Goal: Task Accomplishment & Management: Manage account settings

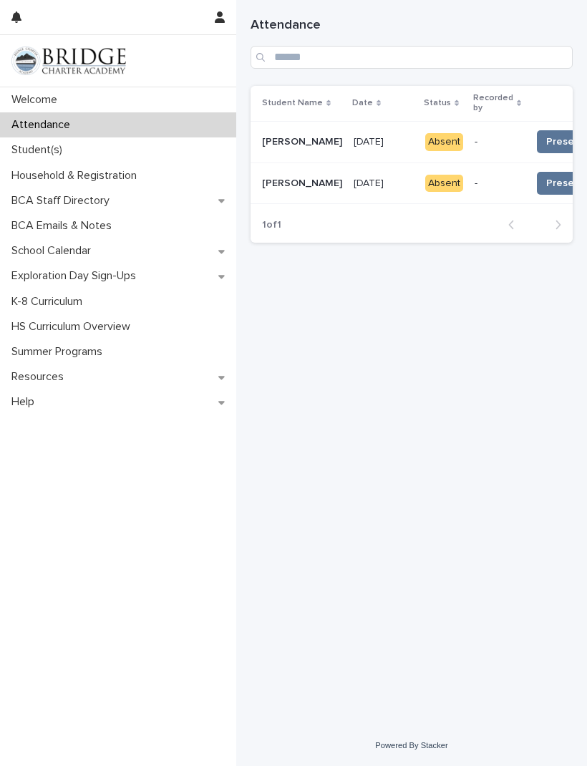
click at [546, 142] on span "Present 📥" at bounding box center [572, 142] width 53 height 14
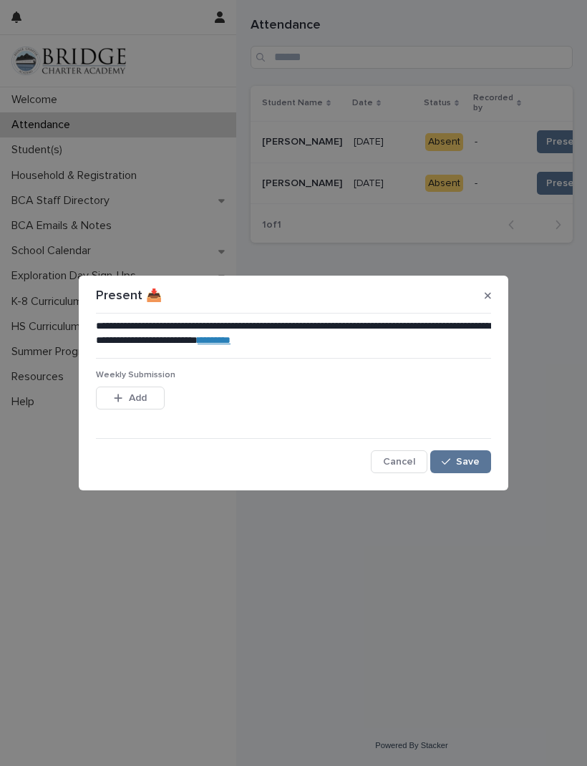
click at [471, 461] on span "Save" at bounding box center [468, 462] width 24 height 10
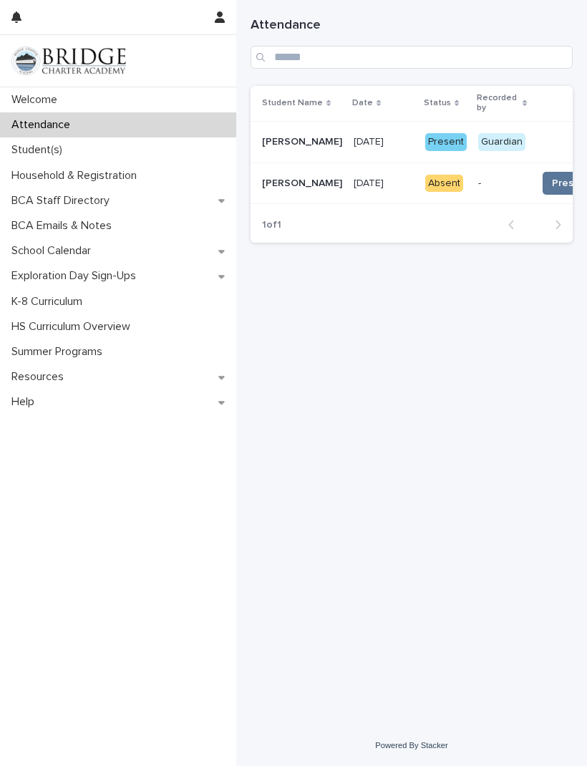
click at [543, 189] on button "Present 📥" at bounding box center [579, 183] width 72 height 23
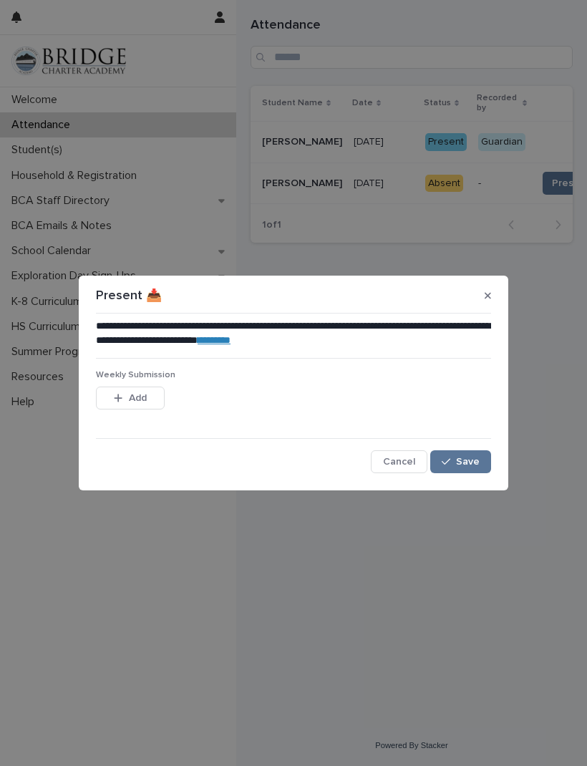
click at [471, 462] on span "Save" at bounding box center [468, 462] width 24 height 10
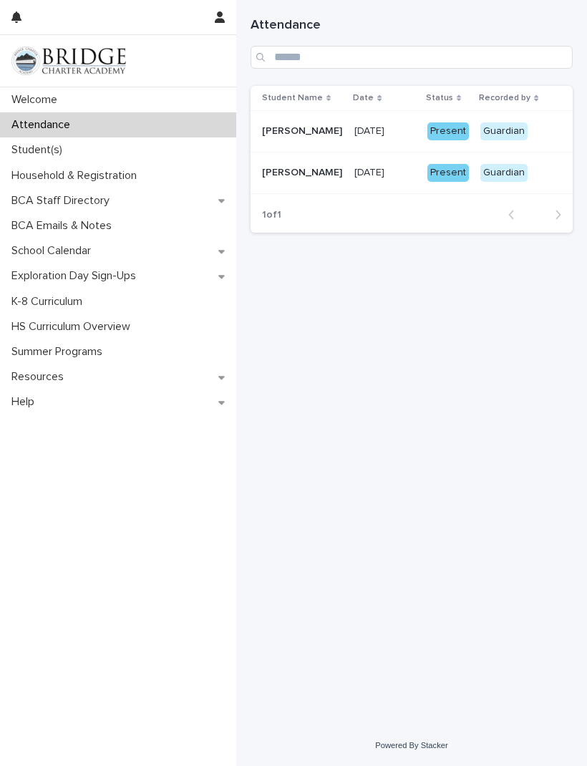
click at [110, 149] on div "Student(s)" at bounding box center [118, 149] width 236 height 25
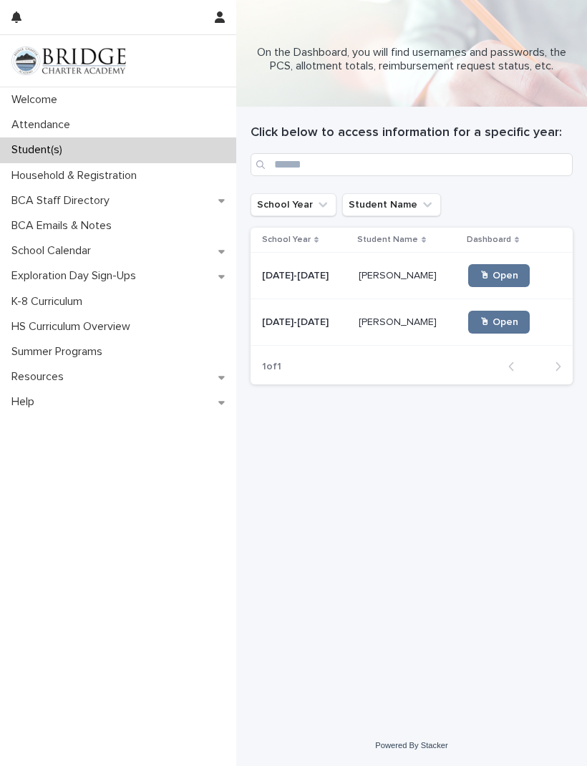
click at [510, 319] on link "🖱 Open" at bounding box center [499, 322] width 62 height 23
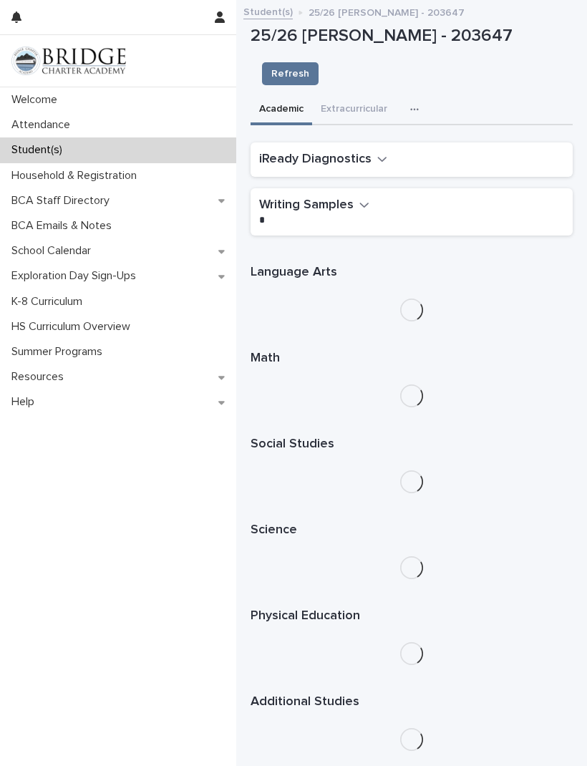
click at [281, 350] on h1 "Math" at bounding box center [412, 358] width 322 height 17
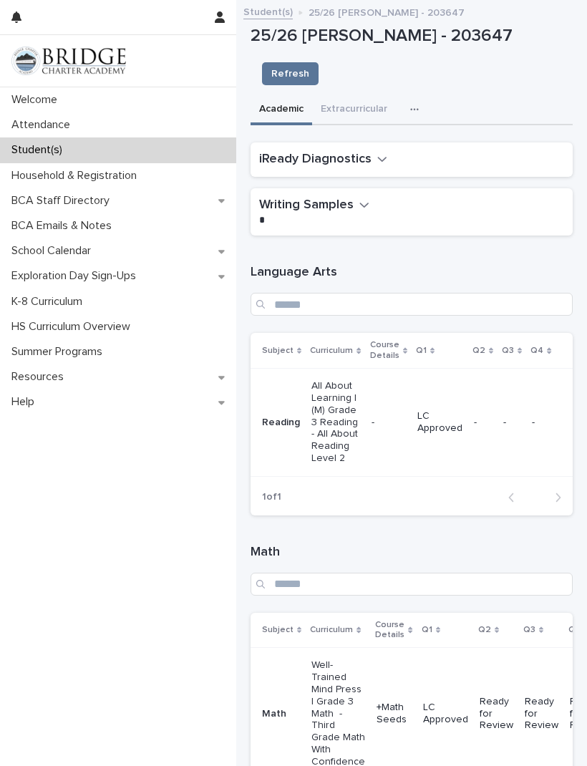
click at [329, 677] on p "Well-Trained Mind Press | Grade 3 Math - Third Grade Math With Confidence" at bounding box center [338, 713] width 54 height 108
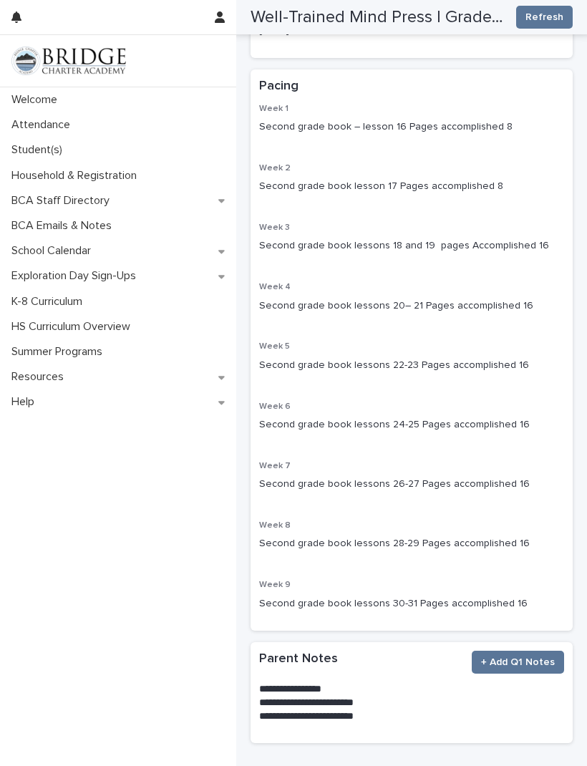
scroll to position [323, 0]
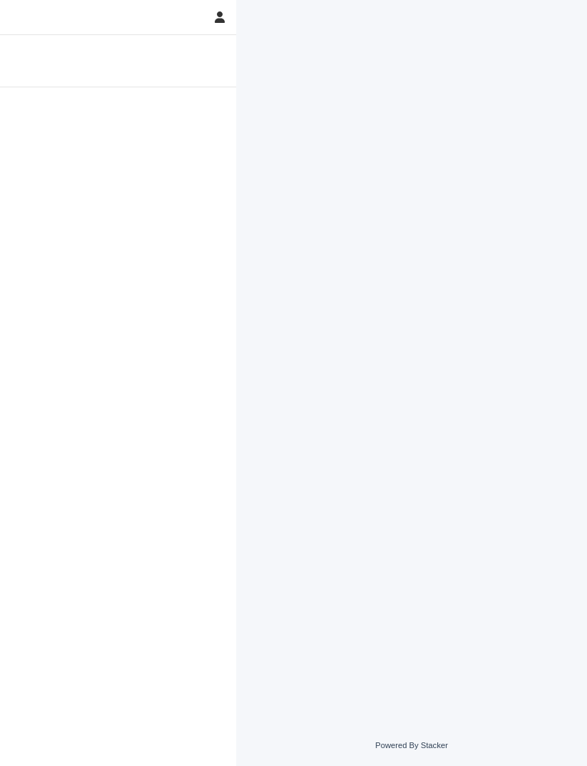
scroll to position [1, 0]
